Goal: Task Accomplishment & Management: Manage account settings

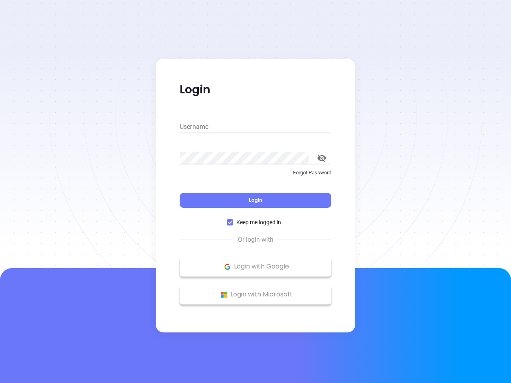
click at [255, 192] on div "Login" at bounding box center [256, 195] width 152 height 25
click at [255, 127] on input "Username" at bounding box center [256, 127] width 152 height 13
click at [322, 158] on icon "toggle password visibility" at bounding box center [321, 158] width 9 height 8
click at [255, 200] on span "Login" at bounding box center [256, 200] width 14 height 7
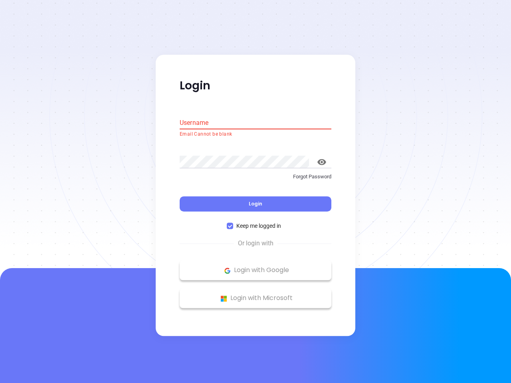
click at [255, 222] on span "Keep me logged in" at bounding box center [258, 226] width 51 height 9
click at [233, 223] on input "Keep me logged in" at bounding box center [230, 226] width 6 height 6
checkbox input "false"
click at [255, 267] on p "Login with Google" at bounding box center [256, 271] width 144 height 12
click at [255, 295] on p "Login with Microsoft" at bounding box center [256, 299] width 144 height 12
